Goal: Unclear: Browse casually

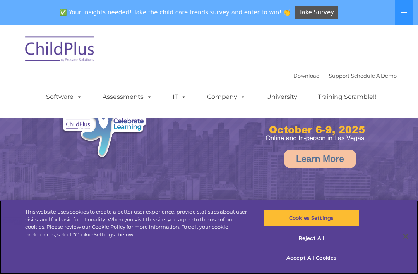
select select "MEDIUM"
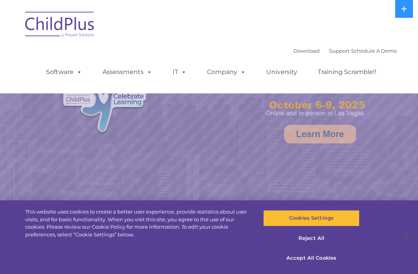
select select "MEDIUM"
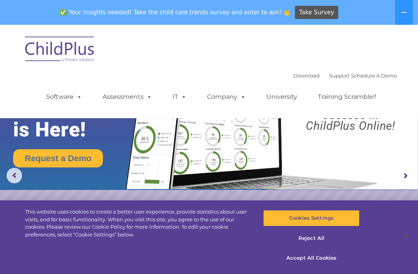
click at [401, 15] on icon at bounding box center [404, 12] width 6 height 6
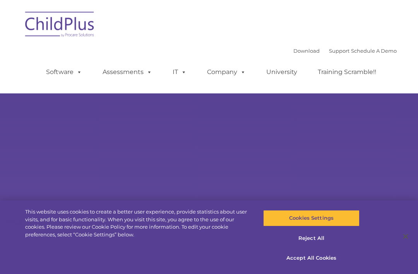
type input ""
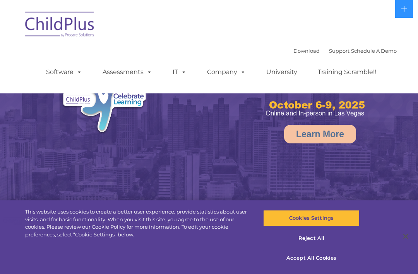
select select "MEDIUM"
